Goal: Transaction & Acquisition: Purchase product/service

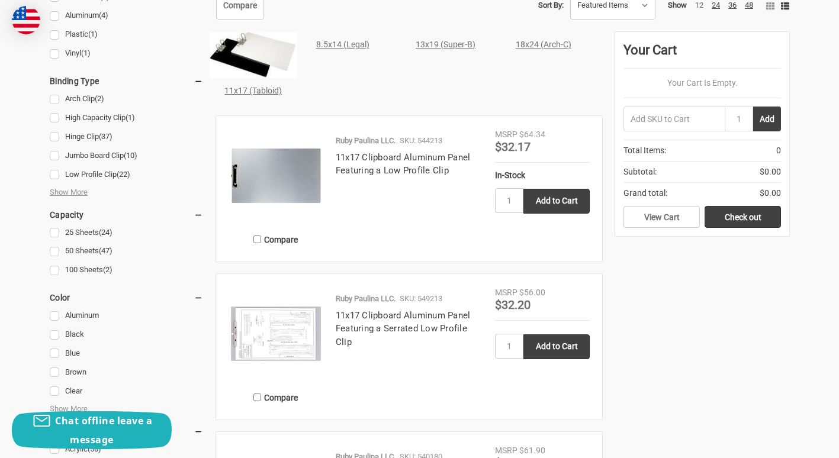
click at [262, 91] on link "11x17 (Tabloid)" at bounding box center [252, 90] width 57 height 9
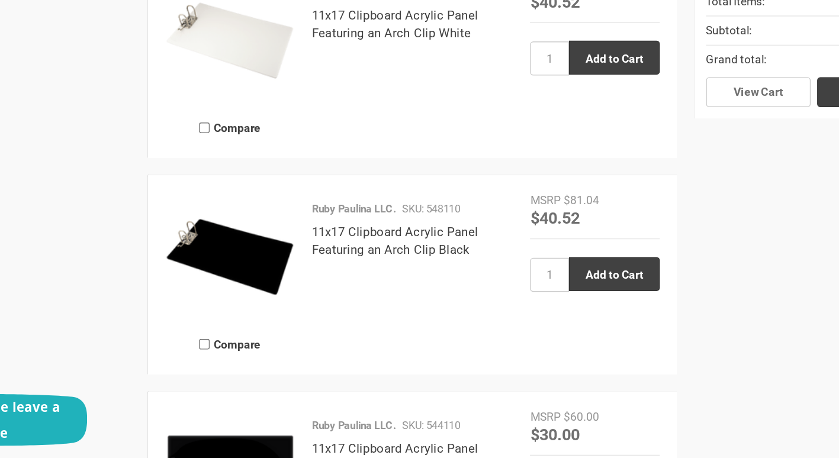
scroll to position [1231, 0]
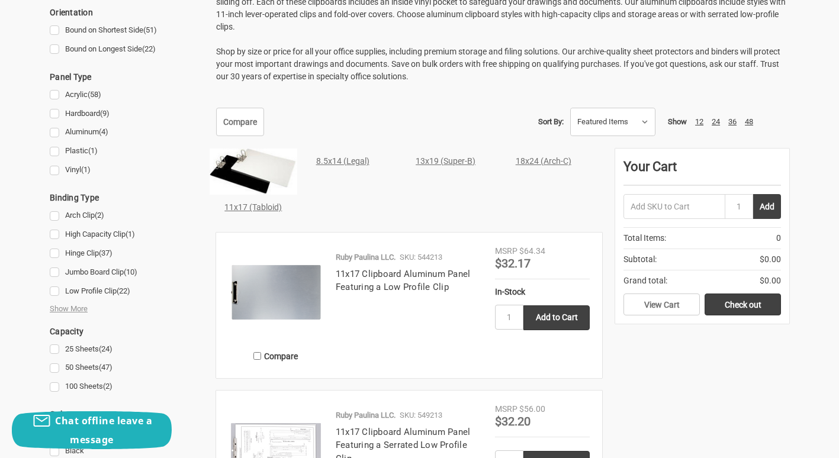
scroll to position [485, 0]
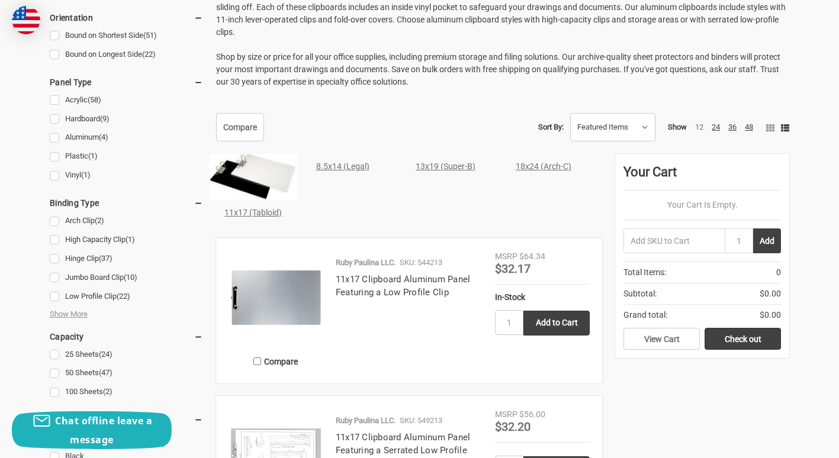
click at [530, 168] on link "18x24 (Arch-C)" at bounding box center [544, 166] width 56 height 9
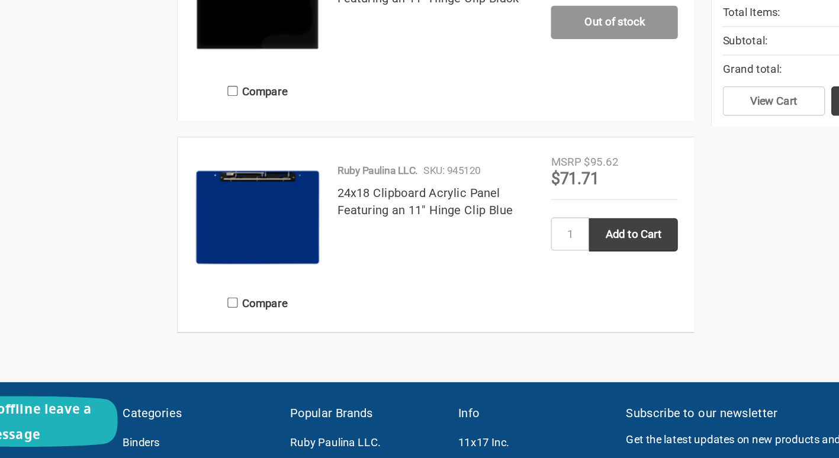
scroll to position [842, 0]
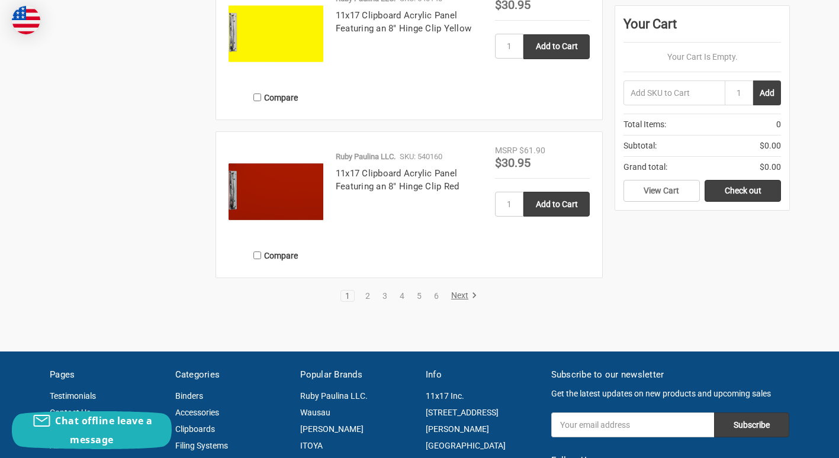
scroll to position [2338, 0]
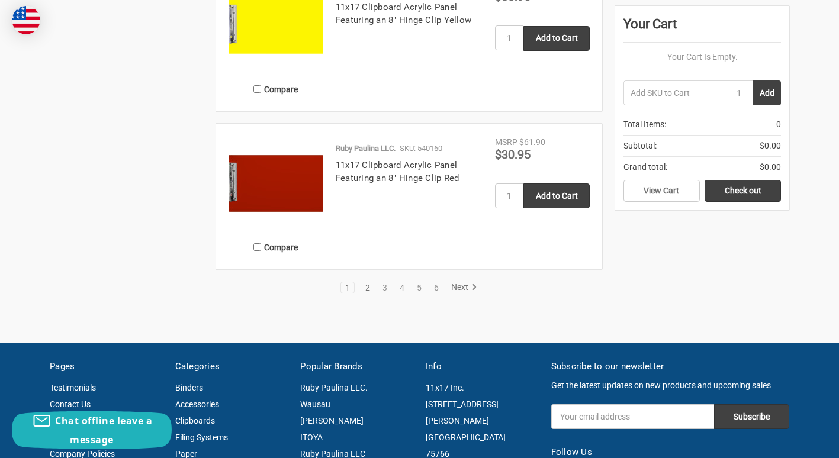
click at [365, 290] on link "2" at bounding box center [367, 288] width 13 height 8
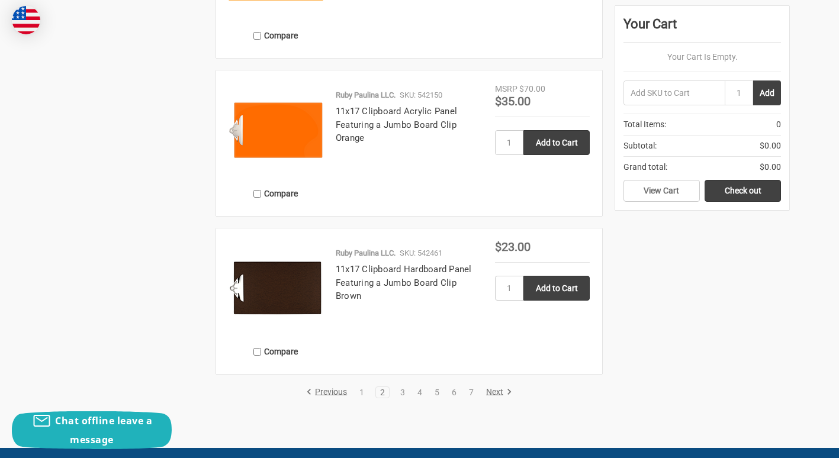
scroll to position [2170, 0]
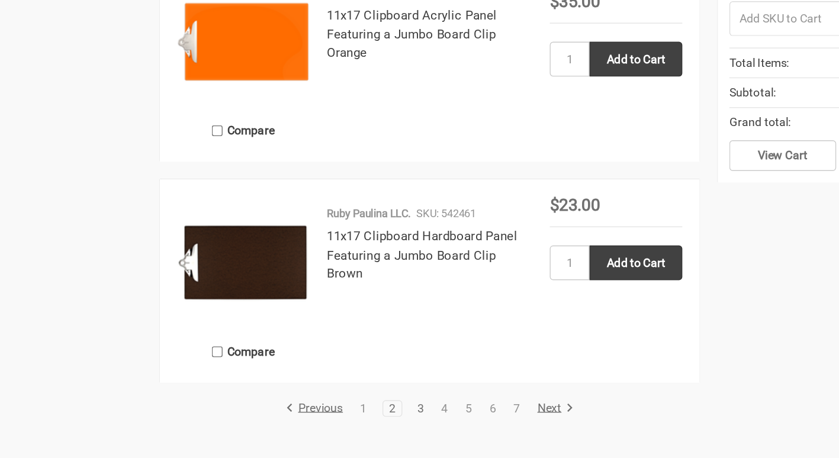
click at [403, 374] on link "3" at bounding box center [402, 372] width 13 height 8
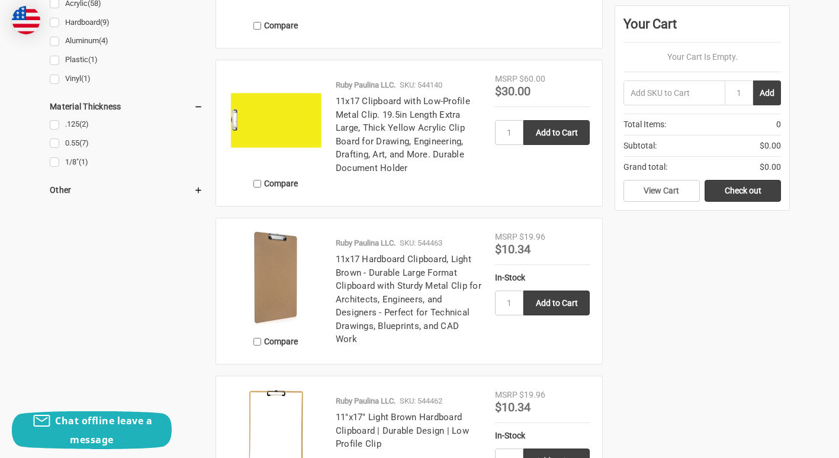
scroll to position [1056, 0]
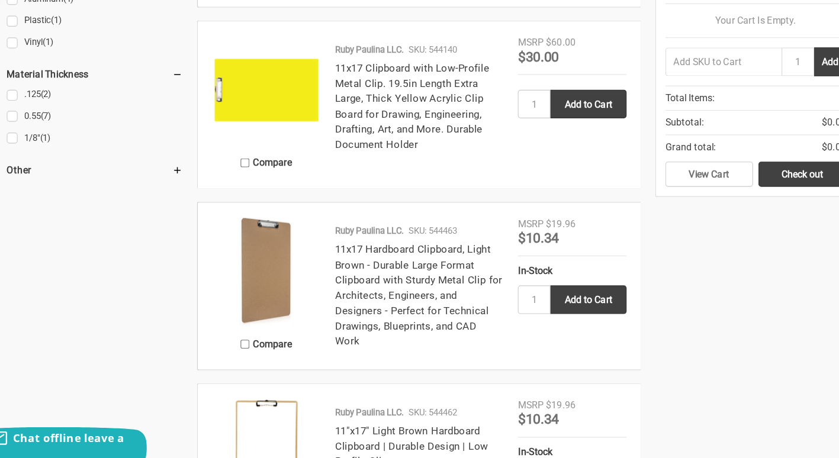
click at [358, 262] on h4 "11x17 Hardboard Clipboard, Light Brown - Durable Large Format Clipboard with St…" at bounding box center [409, 297] width 147 height 94
